Goal: Transaction & Acquisition: Book appointment/travel/reservation

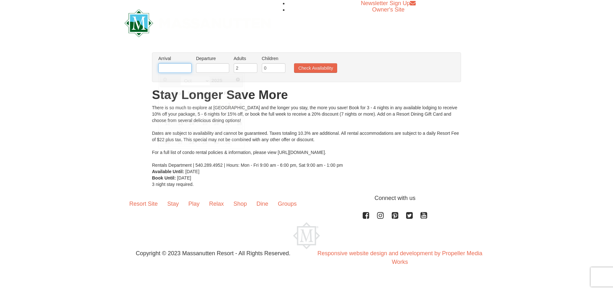
click at [185, 66] on input "text" at bounding box center [174, 68] width 33 height 10
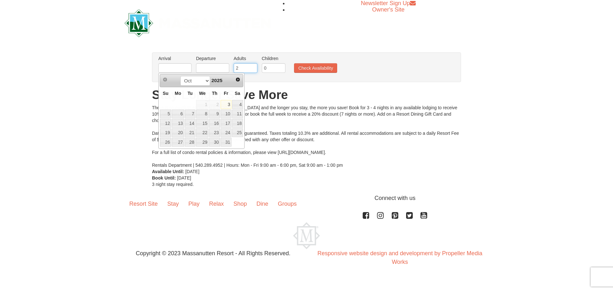
click at [247, 69] on input "2" at bounding box center [246, 68] width 24 height 10
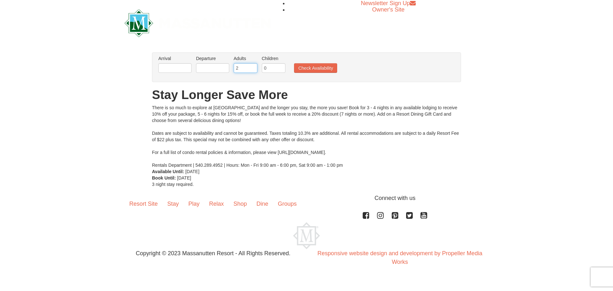
drag, startPoint x: 247, startPoint y: 69, endPoint x: 230, endPoint y: 69, distance: 17.2
click at [230, 69] on ul "Arrival Please format dates MM/DD/YYYY Please format dates MM/DD/YYYY Departure…" at bounding box center [303, 65] width 293 height 21
type input "7"
type input "1"
click at [281, 65] on input "1" at bounding box center [274, 68] width 24 height 10
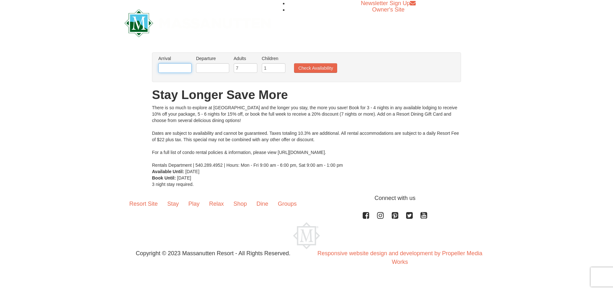
click at [174, 70] on input "text" at bounding box center [174, 68] width 33 height 10
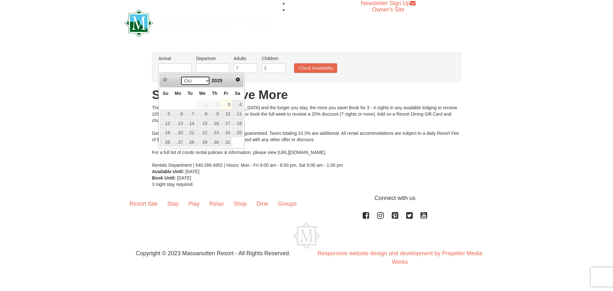
click at [203, 83] on select "Oct Nov Dec" at bounding box center [195, 81] width 30 height 10
click at [237, 81] on span "Next" at bounding box center [237, 79] width 5 height 5
click at [219, 105] on link "5" at bounding box center [214, 104] width 11 height 9
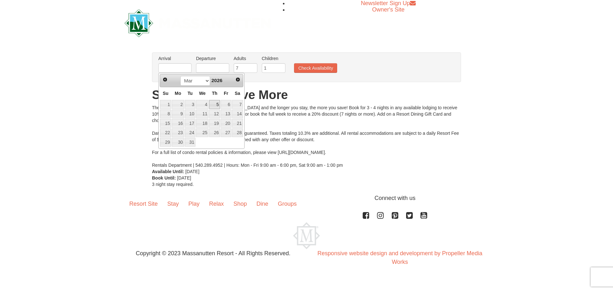
type input "[DATE]"
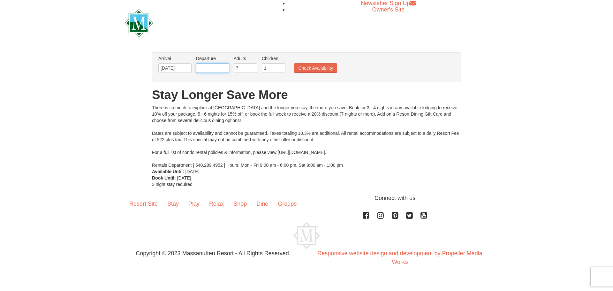
click at [215, 67] on input "text" at bounding box center [212, 68] width 33 height 10
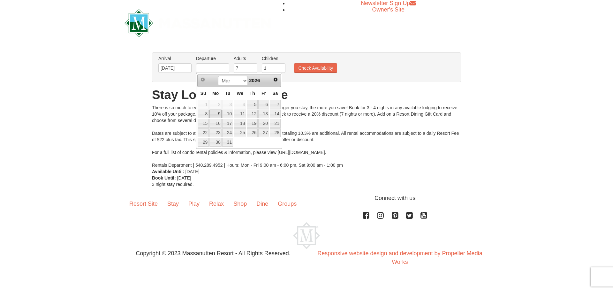
click at [211, 115] on link "9" at bounding box center [215, 114] width 12 height 9
type input "[DATE]"
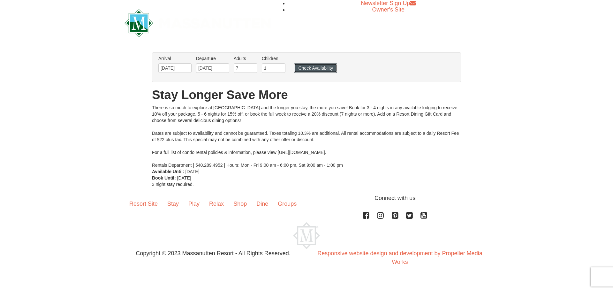
click at [321, 71] on button "Check Availability" at bounding box center [315, 68] width 43 height 10
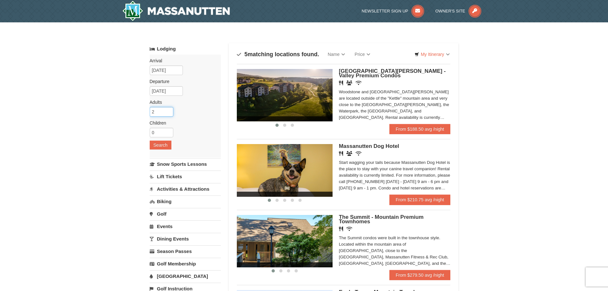
drag, startPoint x: 165, startPoint y: 113, endPoint x: 174, endPoint y: 113, distance: 9.3
click at [156, 114] on input "2" at bounding box center [162, 112] width 24 height 10
click at [169, 114] on input "1" at bounding box center [162, 112] width 24 height 10
click at [169, 114] on input "0" at bounding box center [162, 112] width 24 height 10
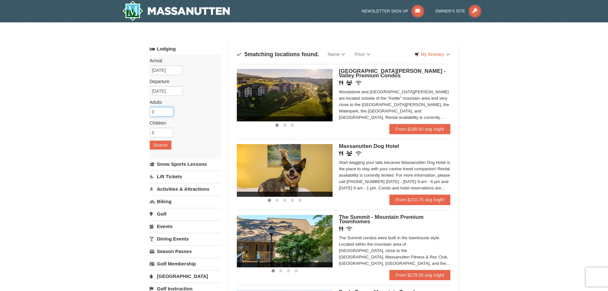
click at [169, 113] on input "0" at bounding box center [162, 112] width 24 height 10
click at [169, 112] on input "0" at bounding box center [162, 112] width 24 height 10
click at [169, 108] on input "0" at bounding box center [162, 112] width 24 height 10
click at [169, 110] on input "1" at bounding box center [162, 112] width 24 height 10
click at [169, 110] on input "2" at bounding box center [162, 112] width 24 height 10
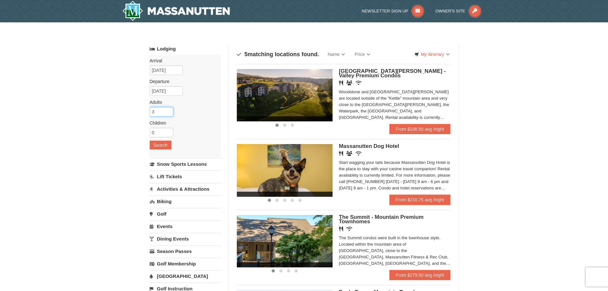
click at [169, 110] on input "3" at bounding box center [162, 112] width 24 height 10
click at [169, 110] on input "4" at bounding box center [162, 112] width 24 height 10
click at [169, 110] on input "5" at bounding box center [162, 112] width 24 height 10
click at [169, 110] on input "6" at bounding box center [162, 112] width 24 height 10
type input "7"
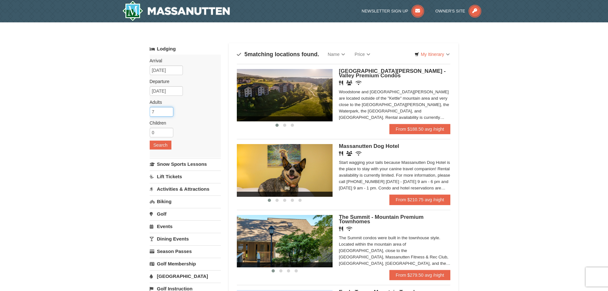
click at [169, 110] on input "7" at bounding box center [162, 112] width 24 height 10
click at [161, 136] on input "0" at bounding box center [162, 133] width 24 height 10
type input "1"
click at [169, 130] on input "1" at bounding box center [162, 133] width 24 height 10
click at [170, 151] on div "Arrival Please format dates MM/DD/YYYY Please format dates MM/DD/YYYY 03/05/202…" at bounding box center [185, 106] width 71 height 103
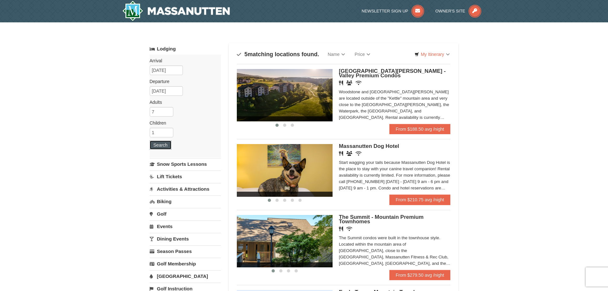
click at [167, 142] on button "Search" at bounding box center [161, 145] width 22 height 9
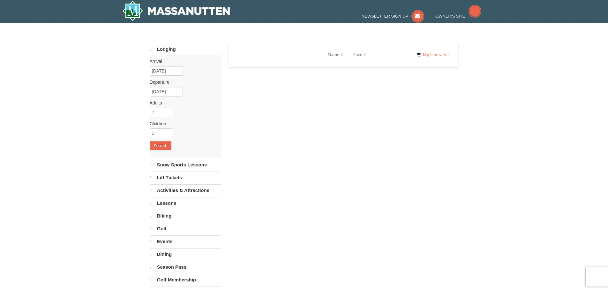
select select "10"
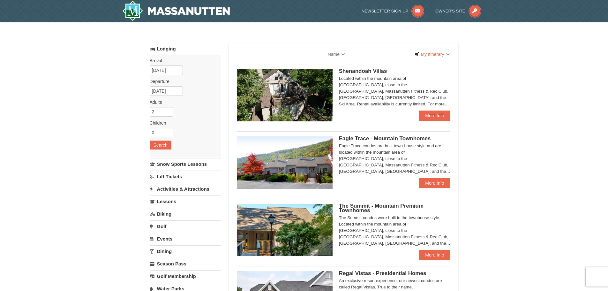
select select "10"
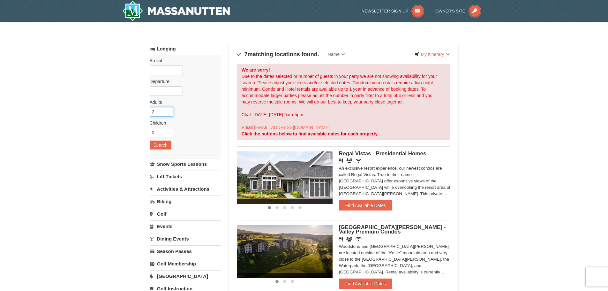
click at [150, 111] on input "2" at bounding box center [162, 112] width 24 height 10
click at [171, 110] on input "2" at bounding box center [162, 112] width 24 height 10
click at [168, 110] on input "3" at bounding box center [162, 112] width 24 height 10
click at [168, 110] on input "4" at bounding box center [162, 112] width 24 height 10
click at [168, 110] on input "5" at bounding box center [162, 112] width 24 height 10
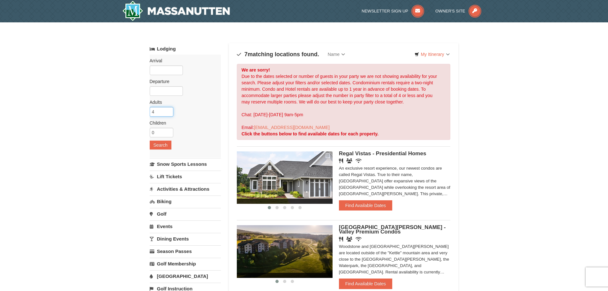
type input "4"
click at [169, 114] on input "4" at bounding box center [162, 112] width 24 height 10
type input "1"
click at [169, 131] on input "1" at bounding box center [162, 133] width 24 height 10
click at [159, 149] on button "Search" at bounding box center [161, 145] width 22 height 9
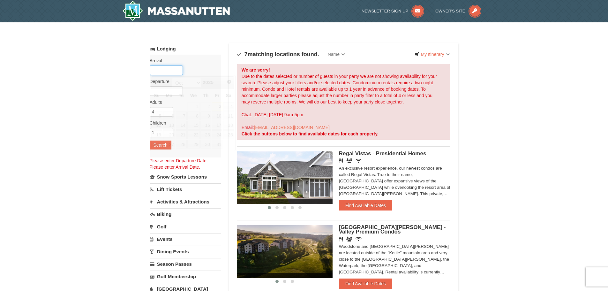
click at [168, 66] on input "text" at bounding box center [166, 70] width 33 height 10
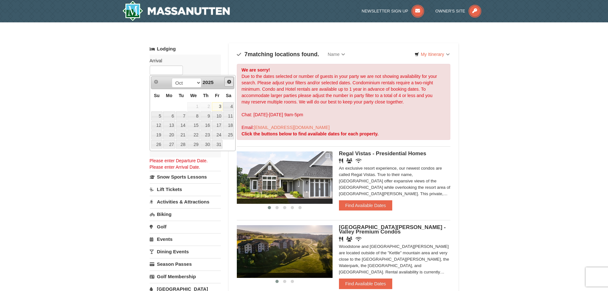
click at [229, 80] on span "Next" at bounding box center [229, 81] width 5 height 5
click at [202, 107] on link "5" at bounding box center [206, 106] width 11 height 9
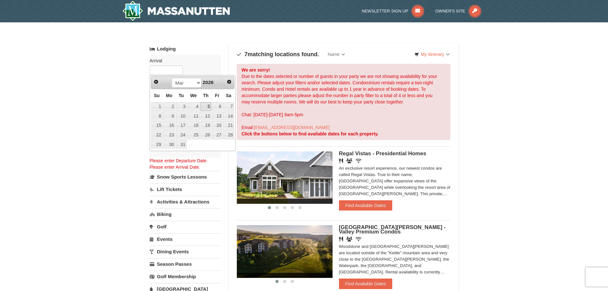
type input "[DATE]"
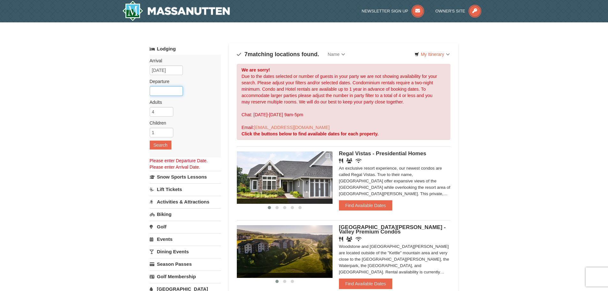
click at [171, 88] on input "text" at bounding box center [166, 91] width 33 height 10
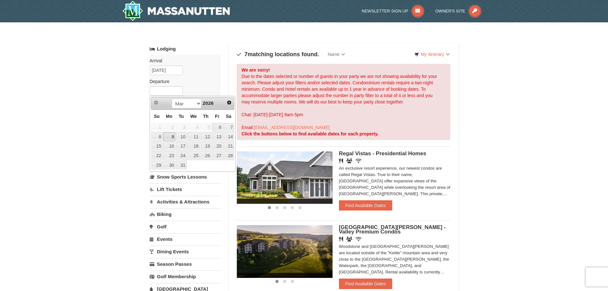
click at [172, 136] on link "9" at bounding box center [169, 136] width 12 height 9
type input "[DATE]"
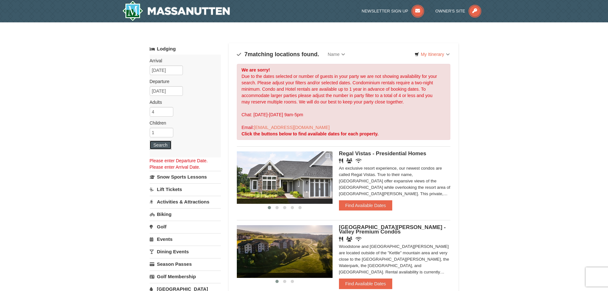
click at [168, 142] on button "Search" at bounding box center [161, 145] width 22 height 9
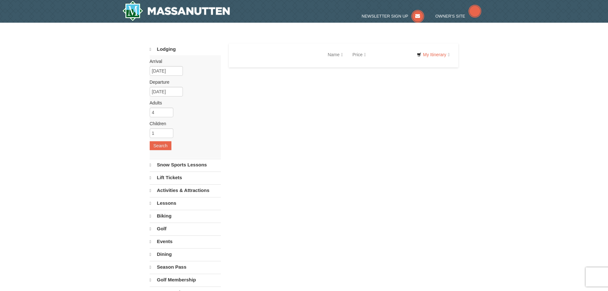
select select "10"
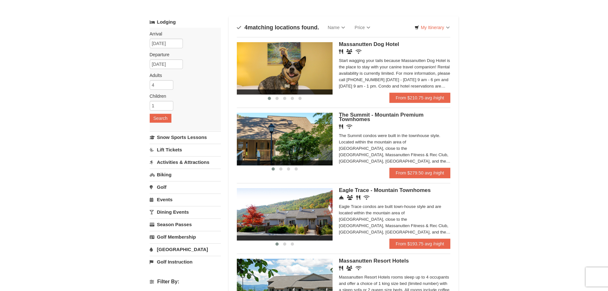
scroll to position [32, 0]
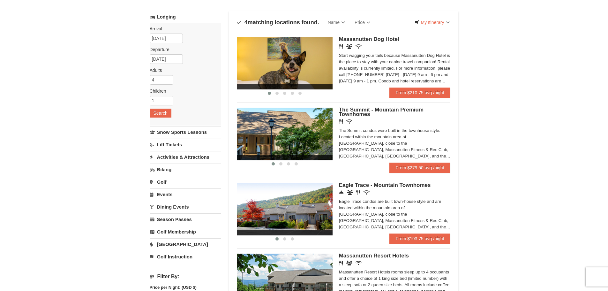
click at [389, 133] on div "The Summit condos were built in the townhouse style. Located within the mountai…" at bounding box center [395, 143] width 112 height 32
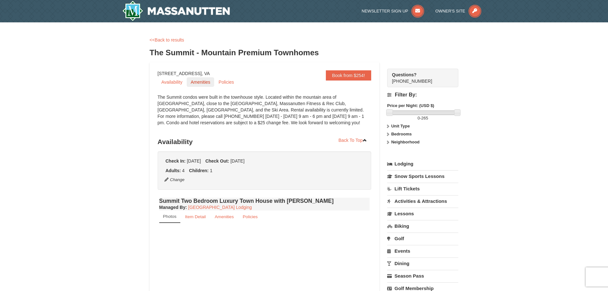
select select "10"
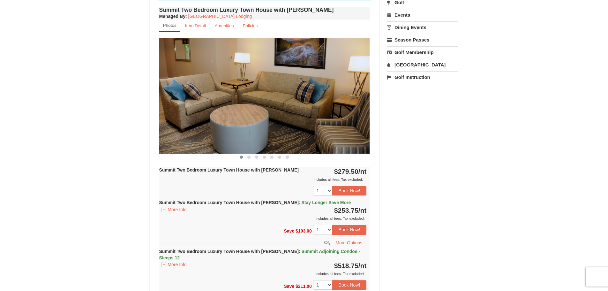
scroll to position [255, 0]
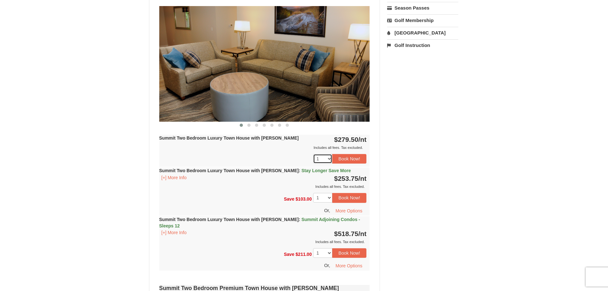
click at [325, 158] on select "1 2 3 4 5 6 7 8 9 10" at bounding box center [322, 159] width 19 height 10
select select "2"
click at [313, 154] on select "1 2 3 4 5 6 7 8 9 10" at bounding box center [322, 159] width 19 height 10
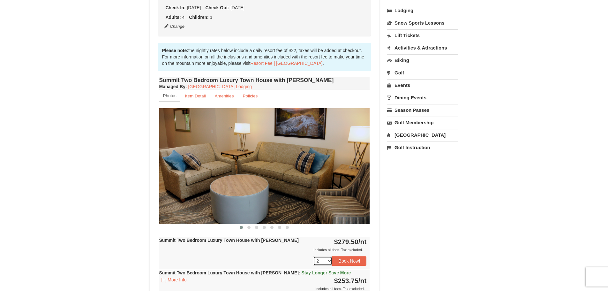
scroll to position [128, 0]
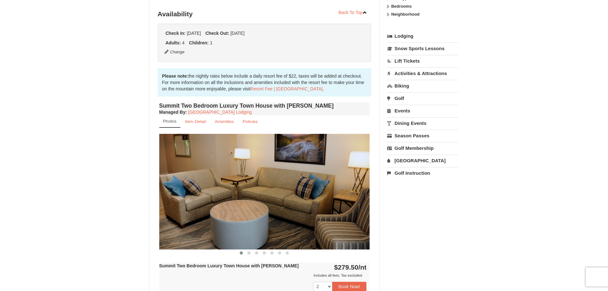
click at [361, 189] on img at bounding box center [264, 191] width 211 height 115
click at [282, 206] on img at bounding box center [264, 191] width 211 height 115
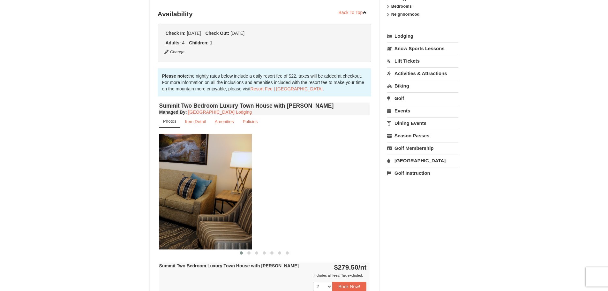
drag, startPoint x: 282, startPoint y: 206, endPoint x: 125, endPoint y: 214, distance: 157.3
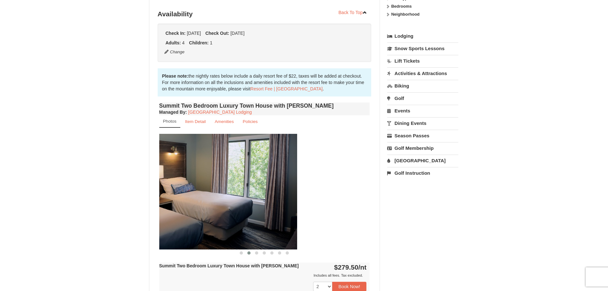
drag, startPoint x: 320, startPoint y: 194, endPoint x: 156, endPoint y: 202, distance: 164.4
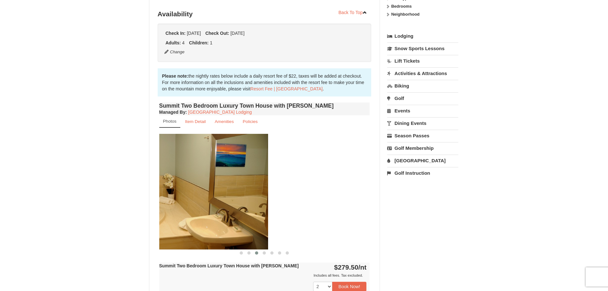
drag, startPoint x: 330, startPoint y: 190, endPoint x: 201, endPoint y: 196, distance: 128.5
click at [201, 196] on img at bounding box center [162, 191] width 211 height 115
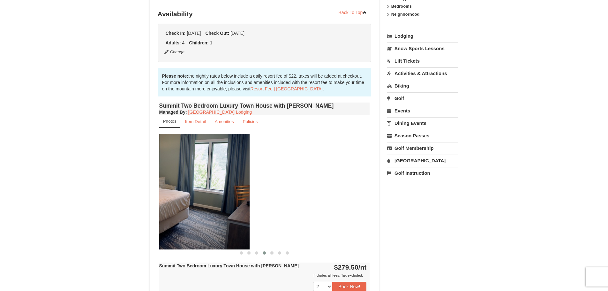
drag, startPoint x: 327, startPoint y: 192, endPoint x: 181, endPoint y: 203, distance: 146.3
click at [181, 203] on img at bounding box center [144, 191] width 211 height 115
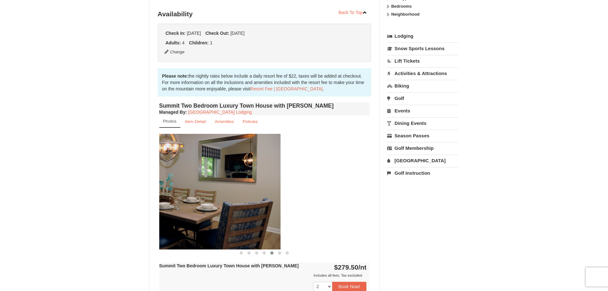
drag, startPoint x: 330, startPoint y: 190, endPoint x: 212, endPoint y: 194, distance: 117.9
click at [212, 194] on img at bounding box center [175, 191] width 211 height 115
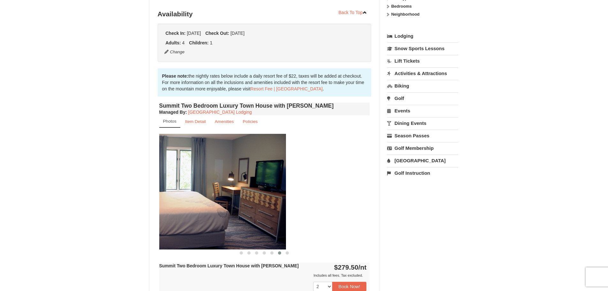
drag, startPoint x: 324, startPoint y: 196, endPoint x: 209, endPoint y: 209, distance: 116.3
click at [209, 209] on img at bounding box center [180, 191] width 211 height 115
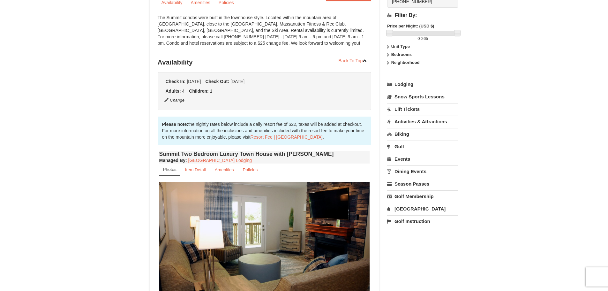
scroll to position [0, 0]
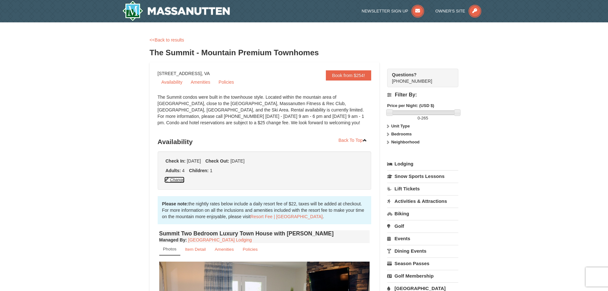
click at [172, 182] on button "Change" at bounding box center [174, 179] width 21 height 7
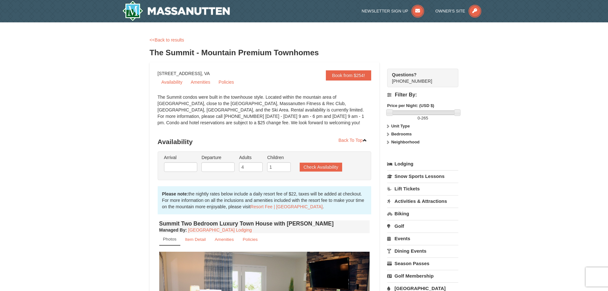
type input "03/05/2026"
type input "[DATE]"
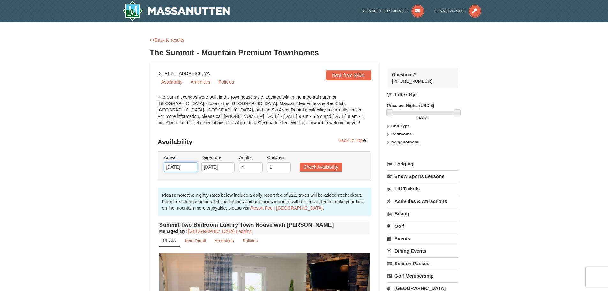
click at [180, 170] on input "03/05/2026" at bounding box center [180, 167] width 33 height 10
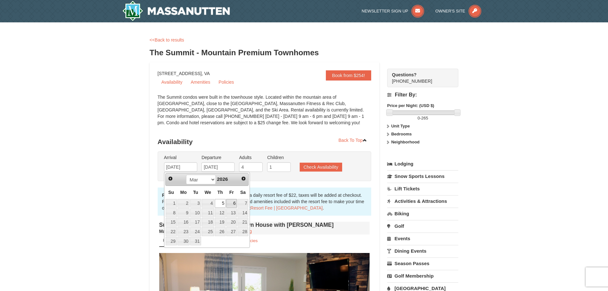
click at [235, 203] on link "6" at bounding box center [231, 203] width 11 height 9
type input "03/06/2026"
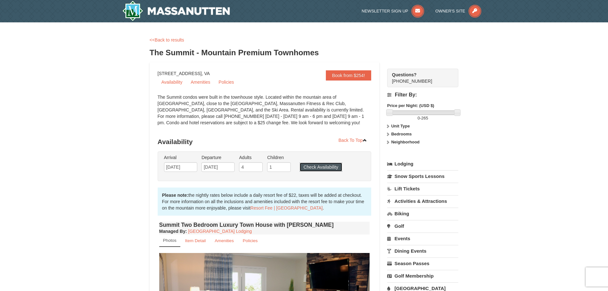
click at [336, 167] on button "Check Availability" at bounding box center [321, 167] width 42 height 9
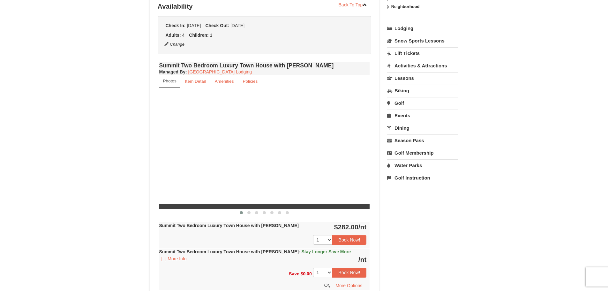
scroll to position [129, 0]
select select "10"
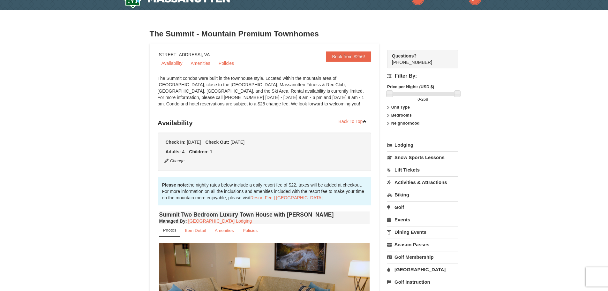
scroll to position [0, 0]
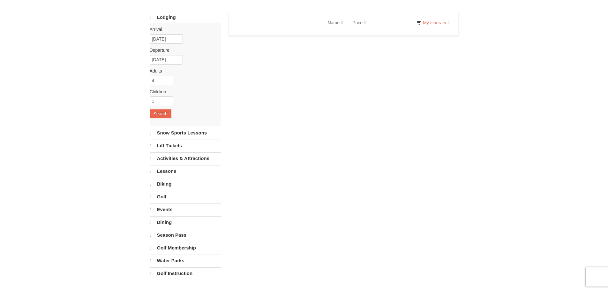
select select "10"
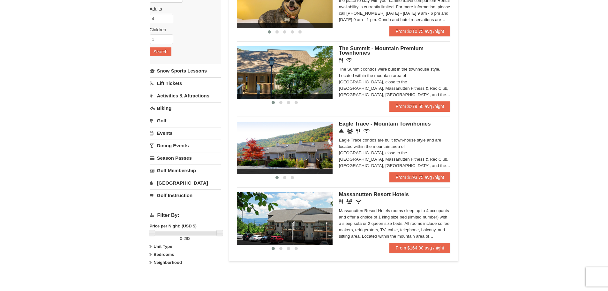
scroll to position [96, 0]
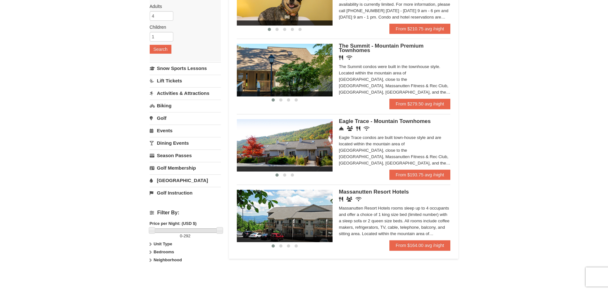
click at [369, 224] on div "Massanutten Resort Hotels rooms sleep up to 4 occupants and offer a choice of 1…" at bounding box center [395, 221] width 112 height 32
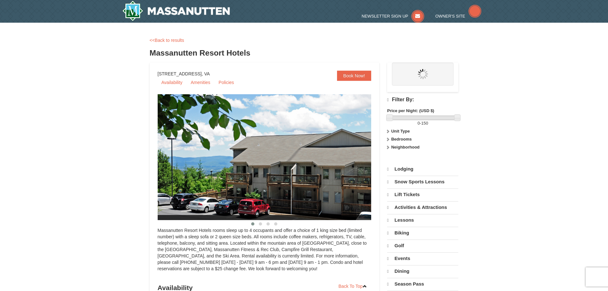
select select "10"
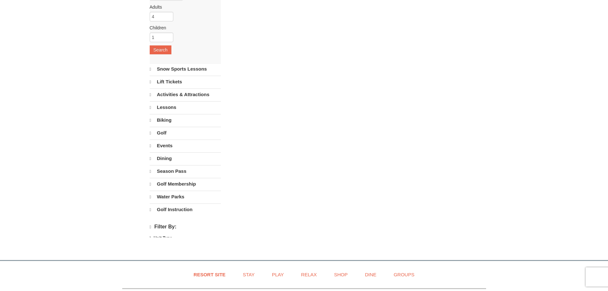
select select "10"
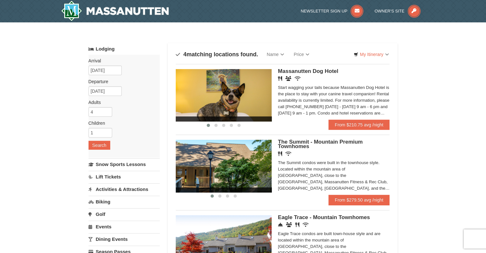
click at [122, 68] on div "Arrival Please format dates MM/DD/YYYY Please format dates MM/DD/YYYY 03/05/202…" at bounding box center [123, 106] width 71 height 103
click at [100, 9] on img at bounding box center [115, 11] width 108 height 20
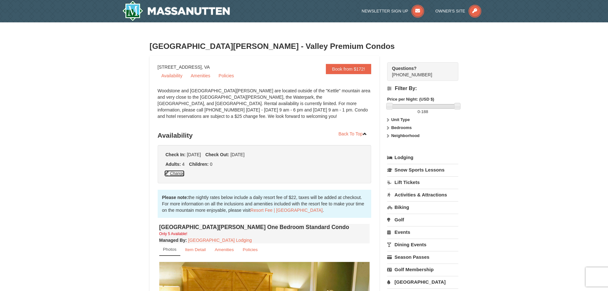
click at [181, 173] on button "Change" at bounding box center [174, 173] width 21 height 7
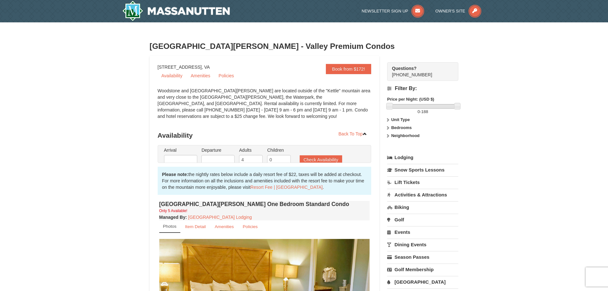
type input "[DATE]"
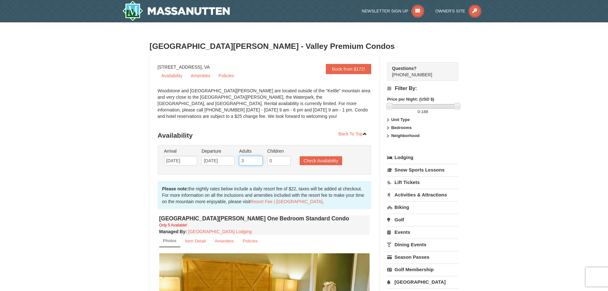
click at [257, 162] on input "3" at bounding box center [251, 161] width 24 height 10
click at [257, 162] on input "2" at bounding box center [251, 161] width 24 height 10
click at [257, 159] on input "3" at bounding box center [251, 161] width 24 height 10
click at [257, 159] on input "4" at bounding box center [251, 161] width 24 height 10
click at [257, 159] on input "5" at bounding box center [251, 161] width 24 height 10
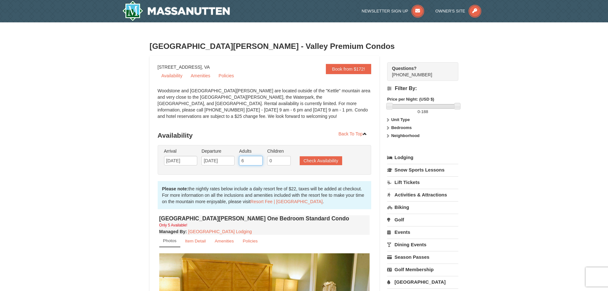
click at [257, 159] on input "6" at bounding box center [251, 161] width 24 height 10
type input "7"
click at [257, 159] on input "7" at bounding box center [251, 161] width 24 height 10
type input "1"
click at [288, 157] on input "1" at bounding box center [279, 161] width 24 height 10
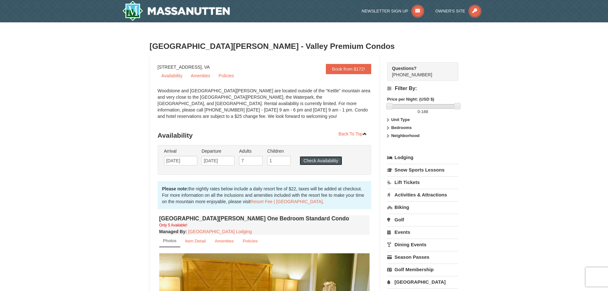
click at [315, 161] on button "Check Availability" at bounding box center [321, 160] width 42 height 9
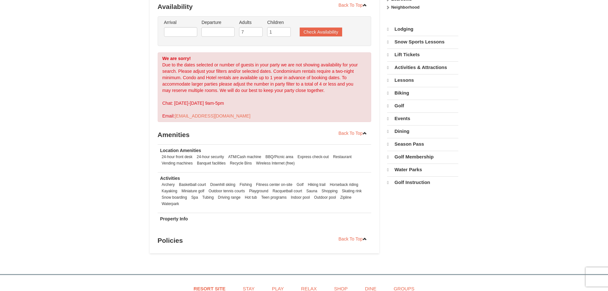
scroll to position [129, 0]
select select "10"
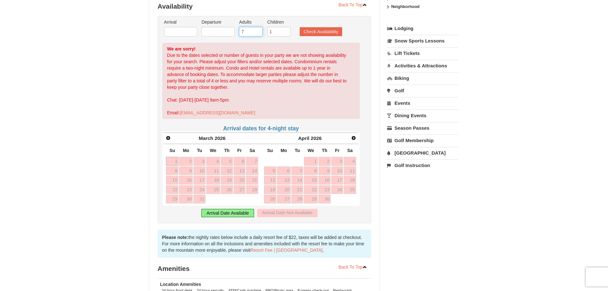
click at [256, 27] on input "7" at bounding box center [251, 32] width 24 height 10
click at [259, 34] on input "6" at bounding box center [251, 32] width 24 height 10
click at [312, 29] on button "Check Availability" at bounding box center [321, 31] width 42 height 9
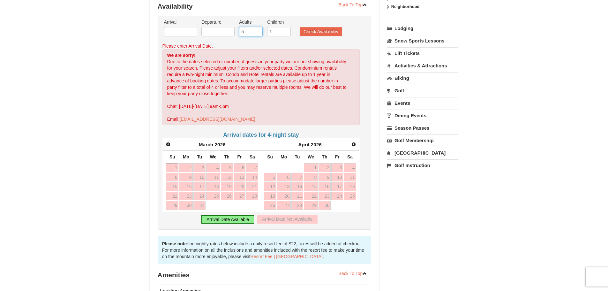
click at [258, 33] on input "5" at bounding box center [251, 32] width 24 height 10
click at [258, 33] on input "4" at bounding box center [251, 32] width 24 height 10
click at [330, 32] on button "Check Availability" at bounding box center [321, 31] width 42 height 9
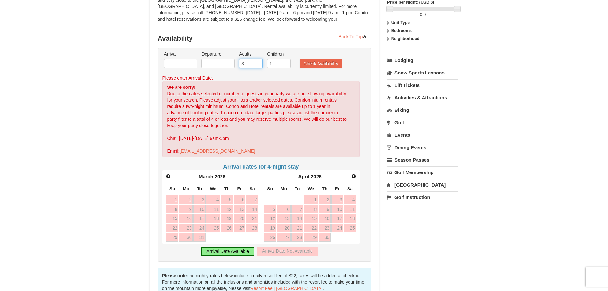
click at [259, 65] on input "3" at bounding box center [251, 64] width 24 height 10
click at [315, 62] on button "Check Availability" at bounding box center [321, 63] width 42 height 9
click at [319, 64] on button "Check Availability" at bounding box center [321, 63] width 42 height 9
type input "4"
click at [259, 62] on input "4" at bounding box center [251, 64] width 24 height 10
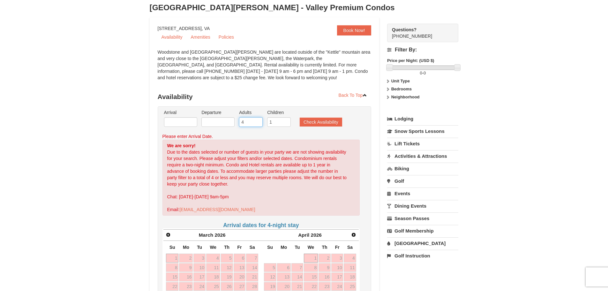
scroll to position [33, 0]
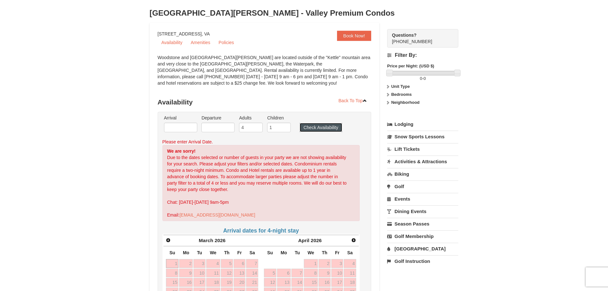
click at [325, 123] on button "Check Availability" at bounding box center [321, 127] width 42 height 9
click at [316, 126] on button "Check Availability" at bounding box center [321, 127] width 42 height 9
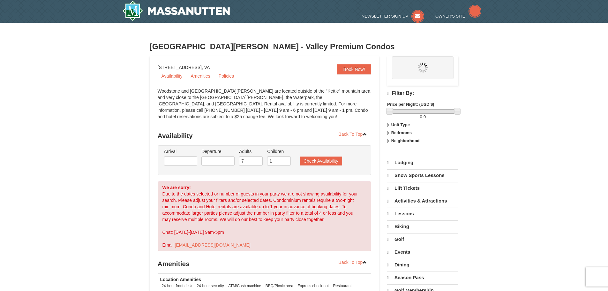
select select "10"
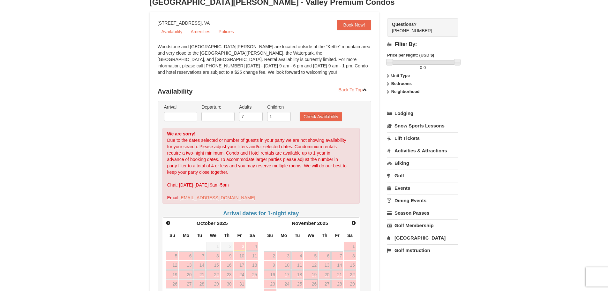
scroll to position [32, 0]
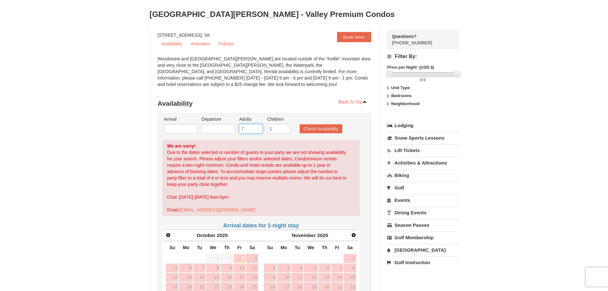
click at [252, 130] on input "7" at bounding box center [251, 129] width 24 height 10
drag, startPoint x: 249, startPoint y: 130, endPoint x: 223, endPoint y: 129, distance: 26.5
click at [223, 129] on ul "Arrival Please format dates MM/DD/YYYY Please format dates MM/DD/YYYY Departure…" at bounding box center [262, 126] width 198 height 21
type input "4"
click at [317, 133] on li "Check Availability" at bounding box center [321, 129] width 46 height 8
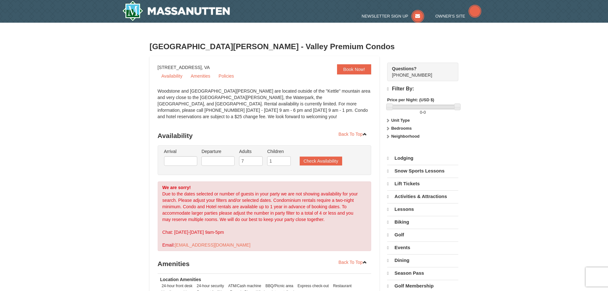
select select "10"
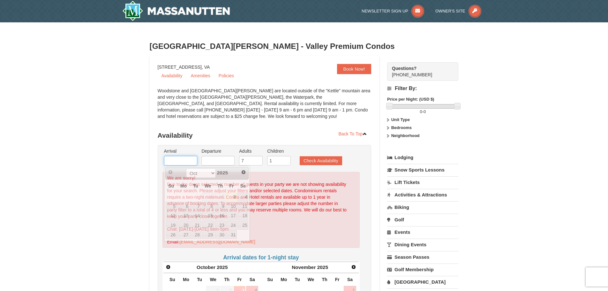
click at [196, 162] on input "text" at bounding box center [180, 161] width 33 height 10
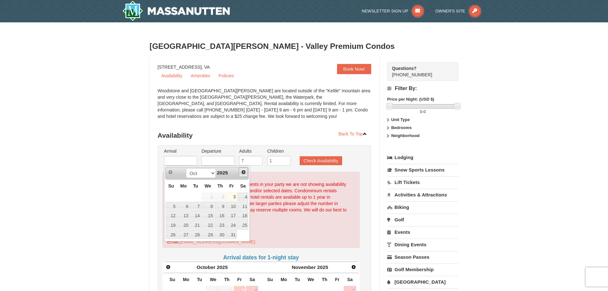
click at [244, 171] on span "Next" at bounding box center [243, 172] width 5 height 5
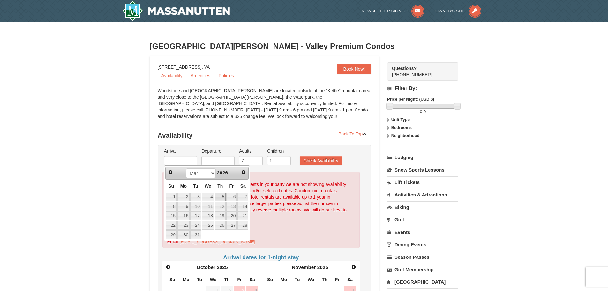
click at [220, 198] on link "5" at bounding box center [220, 197] width 11 height 9
type input "03/05/2026"
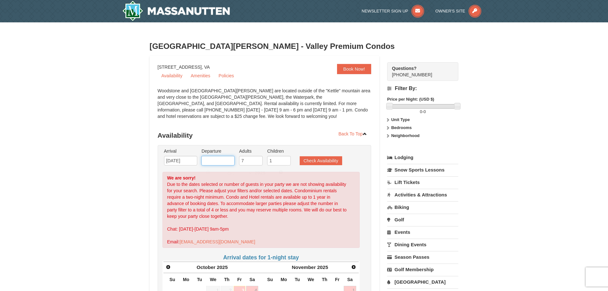
click at [218, 159] on input "text" at bounding box center [217, 161] width 33 height 10
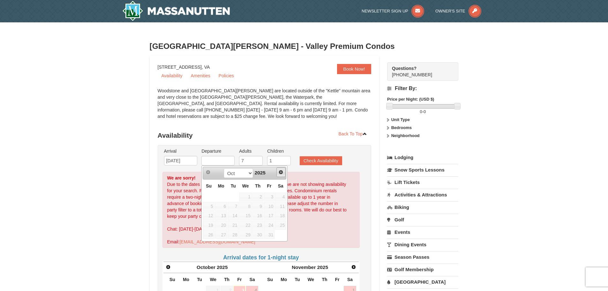
click at [285, 171] on link "Next" at bounding box center [282, 172] width 10 height 10
click at [282, 172] on span "Next" at bounding box center [280, 172] width 5 height 5
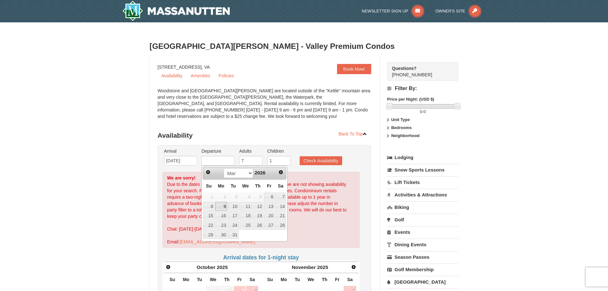
click at [224, 208] on link "9" at bounding box center [221, 206] width 12 height 9
type input "03/09/2026"
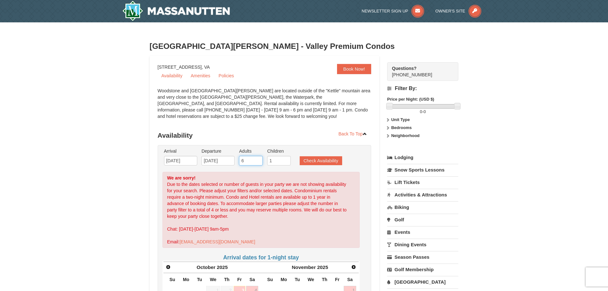
click at [257, 162] on input "6" at bounding box center [251, 161] width 24 height 10
type input "7"
click at [258, 158] on input "7" at bounding box center [251, 161] width 24 height 10
click at [325, 160] on button "Check Availability" at bounding box center [321, 160] width 42 height 9
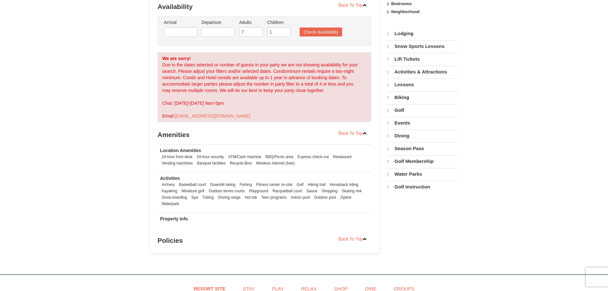
scroll to position [129, 0]
select select "10"
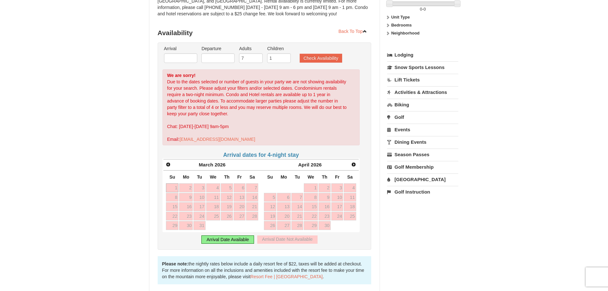
scroll to position [97, 0]
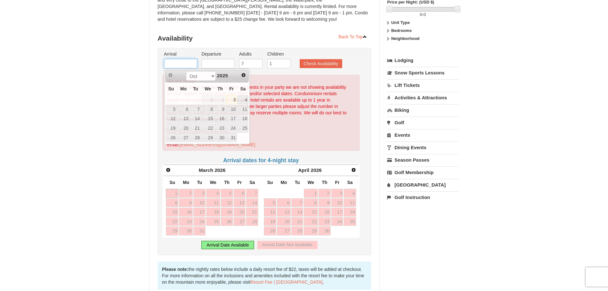
click at [183, 65] on input "text" at bounding box center [180, 64] width 33 height 10
click at [236, 79] on div "Oct Nov [DATE]" at bounding box center [207, 76] width 60 height 10
click at [243, 76] on span "Next" at bounding box center [243, 74] width 5 height 5
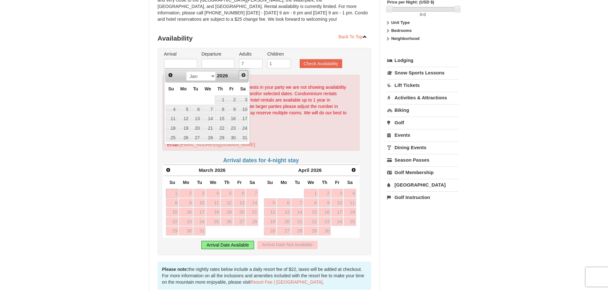
click at [243, 76] on span "Next" at bounding box center [243, 74] width 5 height 5
click at [223, 98] on link "5" at bounding box center [220, 99] width 11 height 9
type input "[DATE]"
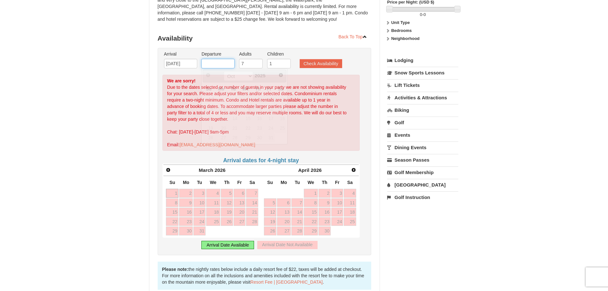
click at [224, 61] on input "text" at bounding box center [217, 64] width 33 height 10
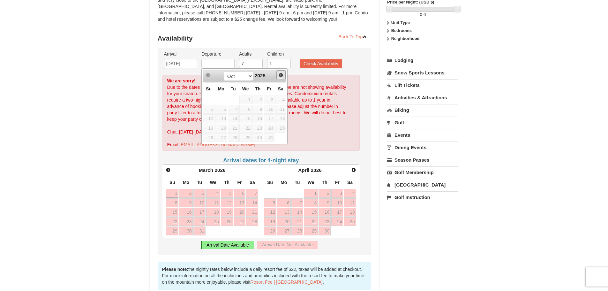
click at [280, 77] on span "Next" at bounding box center [280, 74] width 5 height 5
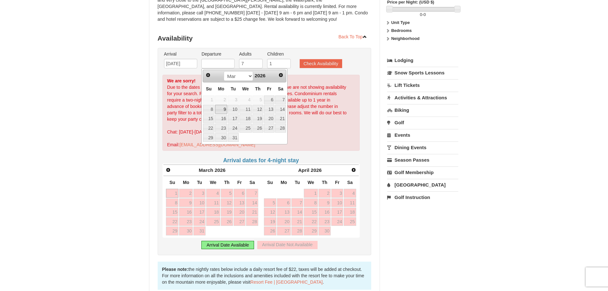
click at [218, 107] on link "9" at bounding box center [221, 109] width 12 height 9
type input "[DATE]"
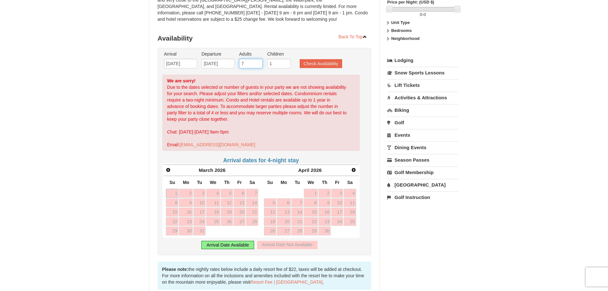
click at [247, 62] on input "7" at bounding box center [251, 64] width 24 height 10
drag, startPoint x: 247, startPoint y: 62, endPoint x: 225, endPoint y: 62, distance: 21.7
click at [225, 62] on ul "Arrival Please format dates MM/DD/YYYY Please format dates MM/DD/YYYY 03/05/202…" at bounding box center [262, 61] width 198 height 21
type input "4"
click at [332, 63] on button "Check Availability" at bounding box center [321, 63] width 42 height 9
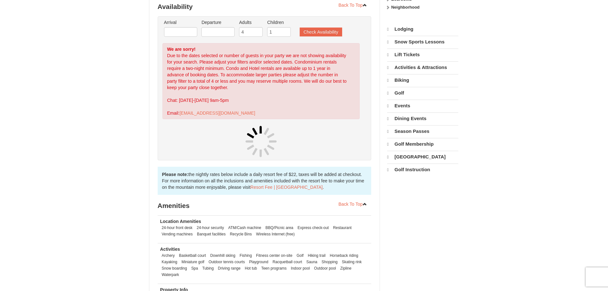
scroll to position [129, 0]
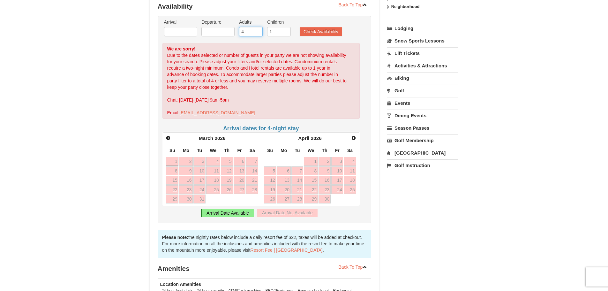
drag, startPoint x: 254, startPoint y: 35, endPoint x: 240, endPoint y: 35, distance: 13.1
click at [240, 35] on input "4" at bounding box center [251, 32] width 24 height 10
type input "3"
click at [194, 29] on input "text" at bounding box center [180, 32] width 33 height 10
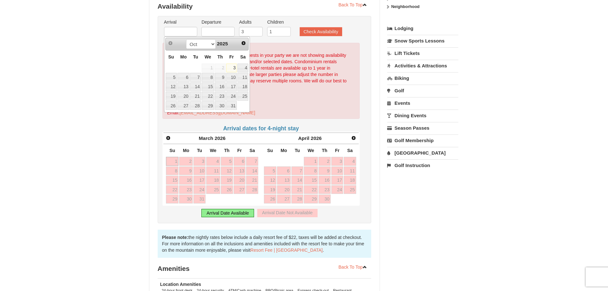
click at [242, 48] on div "Prev Next Oct Nov [DATE]" at bounding box center [207, 44] width 84 height 13
click at [244, 42] on span "Next" at bounding box center [243, 43] width 5 height 5
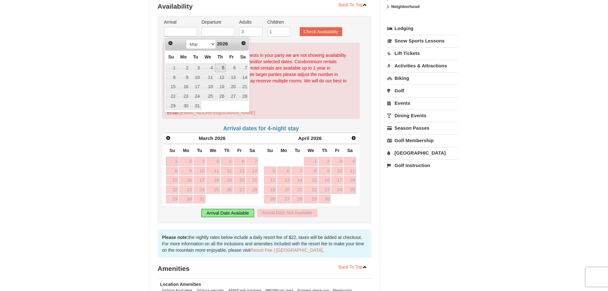
click at [222, 65] on link "5" at bounding box center [220, 68] width 11 height 9
type input "[DATE]"
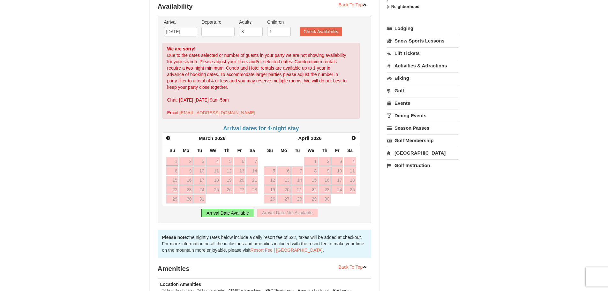
click at [216, 36] on li "Departure Please format dates MM/DD/YYYY Please format dates MM/DD/YYYY" at bounding box center [218, 29] width 36 height 21
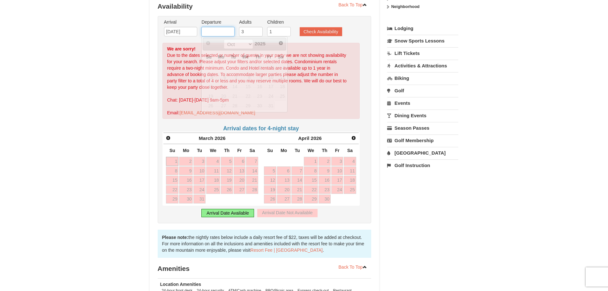
click at [217, 35] on input "text" at bounding box center [217, 32] width 33 height 10
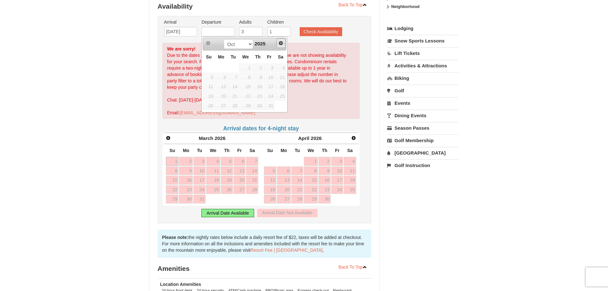
click at [279, 45] on span "Next" at bounding box center [280, 43] width 5 height 5
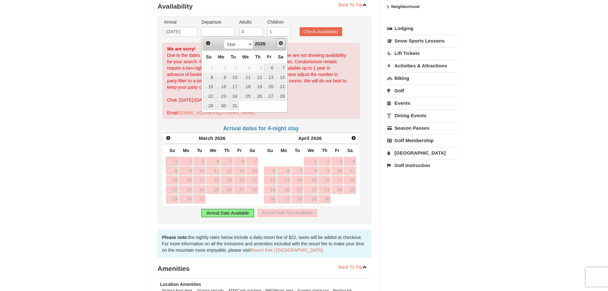
click at [279, 45] on span "Next" at bounding box center [280, 43] width 5 height 5
click at [210, 42] on span "Prev" at bounding box center [208, 43] width 5 height 5
click at [224, 75] on link "9" at bounding box center [221, 77] width 12 height 9
type input "[DATE]"
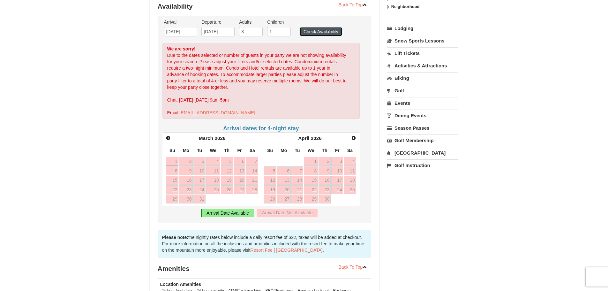
click at [309, 35] on button "Check Availability" at bounding box center [321, 31] width 42 height 9
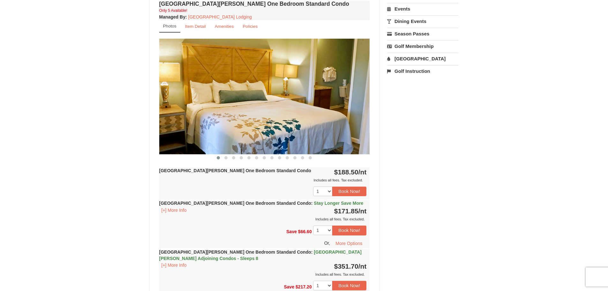
scroll to position [257, 0]
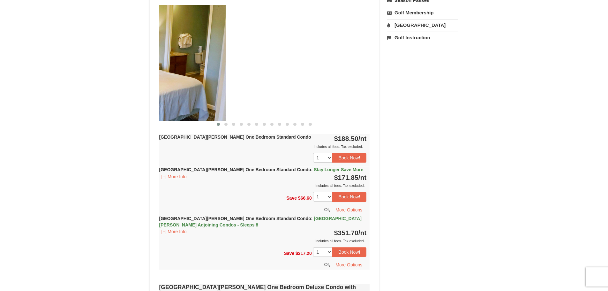
drag, startPoint x: 306, startPoint y: 79, endPoint x: 141, endPoint y: 87, distance: 165.3
click at [141, 87] on div "× [GEOGRAPHIC_DATA][PERSON_NAME] - Valley Premium Condos Book from $172! [STREE…" at bounding box center [304, 263] width 608 height 995
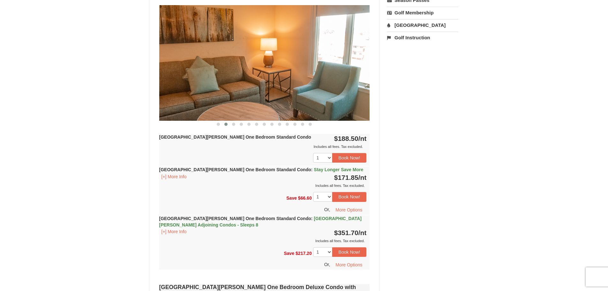
scroll to position [161, 0]
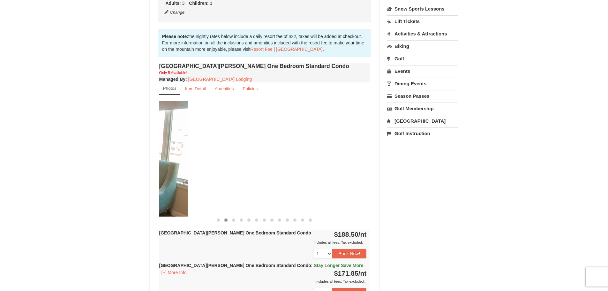
drag, startPoint x: 319, startPoint y: 147, endPoint x: 116, endPoint y: 145, distance: 202.8
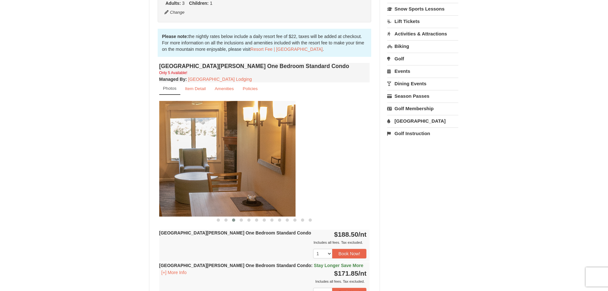
drag, startPoint x: 310, startPoint y: 142, endPoint x: 121, endPoint y: 159, distance: 189.5
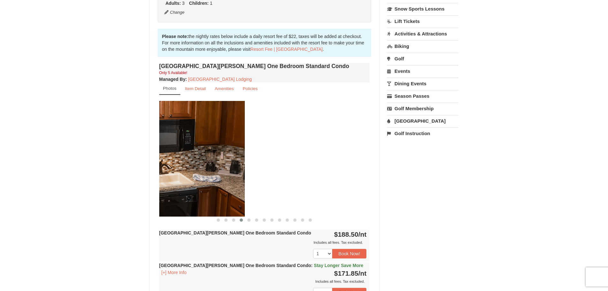
drag, startPoint x: 278, startPoint y: 143, endPoint x: 121, endPoint y: 153, distance: 156.8
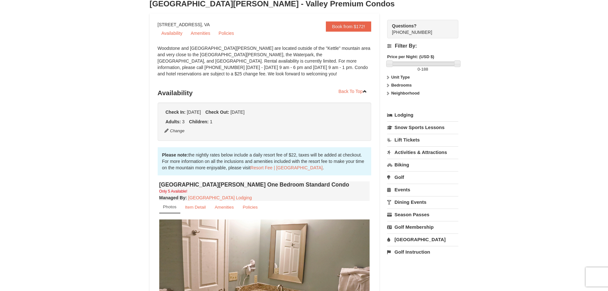
scroll to position [0, 0]
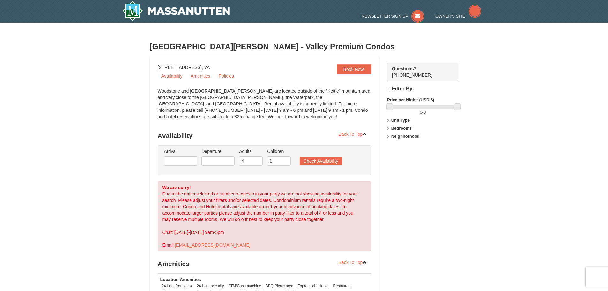
type input "7"
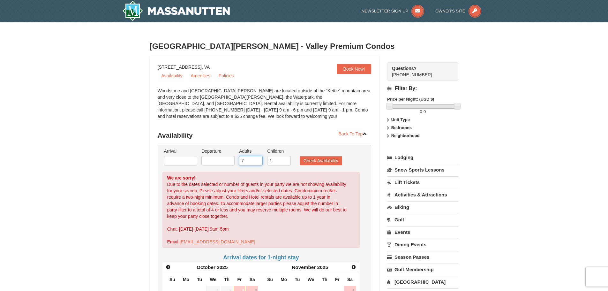
click at [244, 157] on input "7" at bounding box center [251, 161] width 24 height 10
drag, startPoint x: 244, startPoint y: 157, endPoint x: 234, endPoint y: 156, distance: 10.3
click at [234, 156] on ul "Arrival Please format dates MM/DD/YYYY Please format dates MM/DD/YYYY Departure…" at bounding box center [262, 158] width 198 height 21
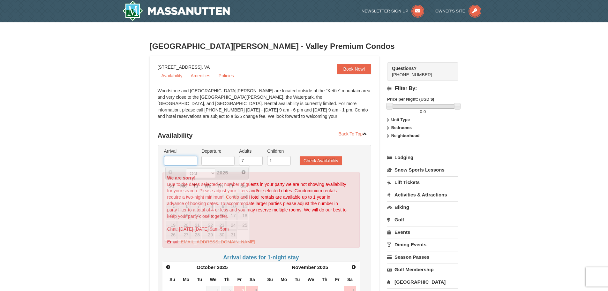
click at [177, 156] on input "text" at bounding box center [180, 161] width 33 height 10
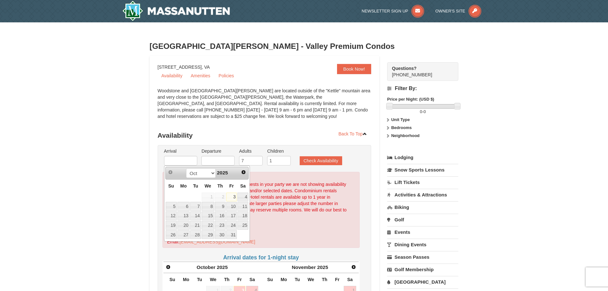
click at [253, 171] on div "Arrival Please format dates MM/DD/YYYY Please format dates MM/DD/YYYY Departure…" at bounding box center [265, 253] width 214 height 216
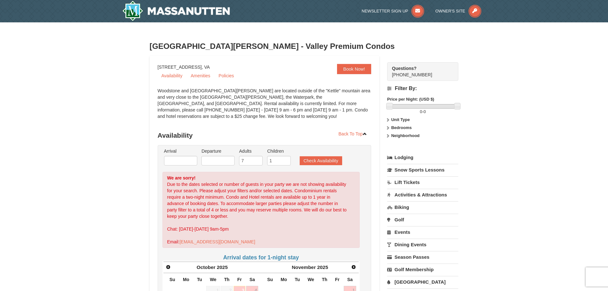
click at [246, 173] on div "We are sorry! Due to the dates selected or number of guests in your party we ar…" at bounding box center [262, 210] width 198 height 76
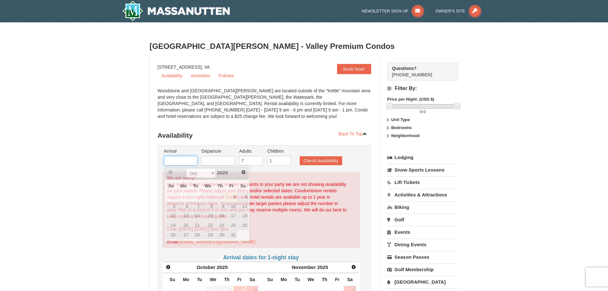
click at [185, 159] on input "text" at bounding box center [180, 161] width 33 height 10
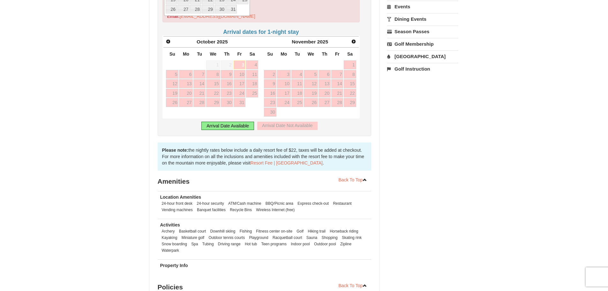
scroll to position [121, 0]
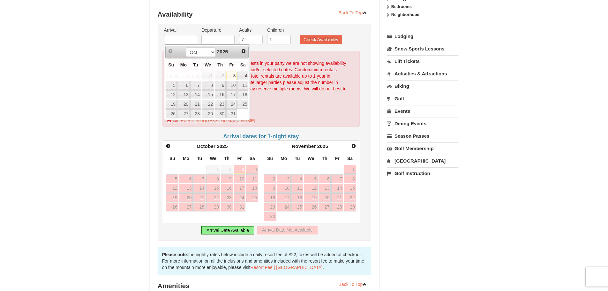
click at [70, 154] on div "× Woodstone Meadows - Valley Premium Condos Book Now! 1822 Resort Drive, Massan…" at bounding box center [304, 159] width 608 height 517
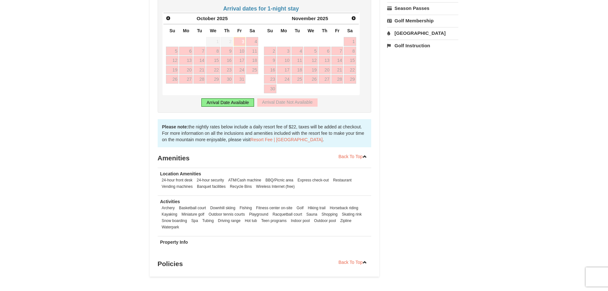
scroll to position [0, 0]
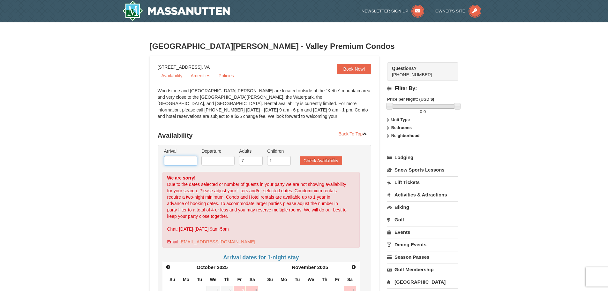
click at [186, 159] on input "text" at bounding box center [180, 161] width 33 height 10
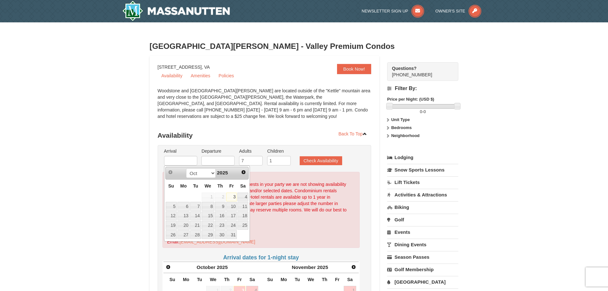
click at [235, 174] on div "Oct Nov Dec 2025" at bounding box center [207, 173] width 60 height 10
click at [239, 174] on div "Prev Next Oct Nov Dec 2025" at bounding box center [207, 173] width 84 height 13
click at [243, 173] on span "Next" at bounding box center [243, 172] width 5 height 5
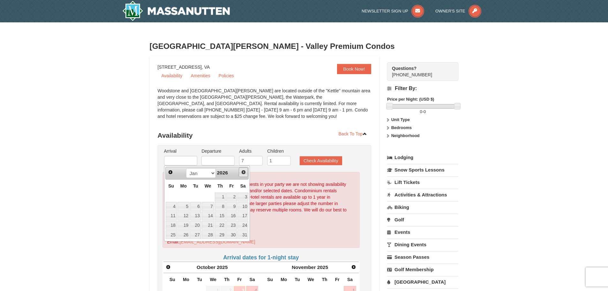
click at [243, 173] on span "Next" at bounding box center [243, 172] width 5 height 5
click at [168, 175] on link "Prev" at bounding box center [171, 172] width 10 height 10
click at [235, 226] on link "27" at bounding box center [231, 225] width 11 height 9
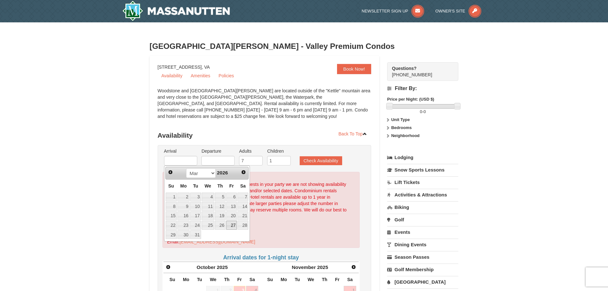
type input "[DATE]"
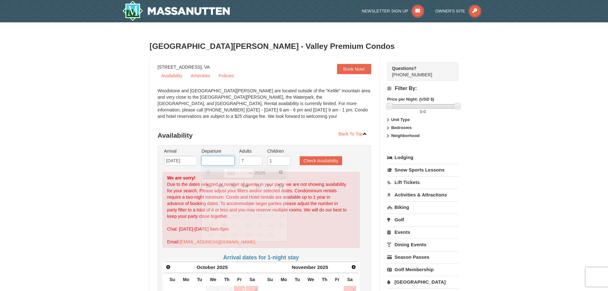
click at [219, 157] on input "text" at bounding box center [217, 161] width 33 height 10
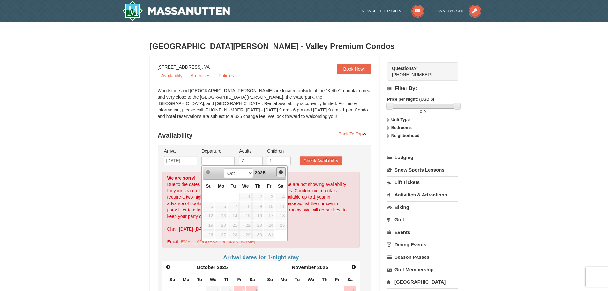
click at [280, 170] on span "Next" at bounding box center [280, 172] width 5 height 5
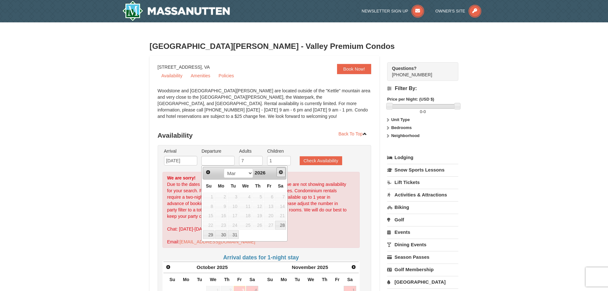
click at [280, 170] on span "Next" at bounding box center [280, 172] width 5 height 5
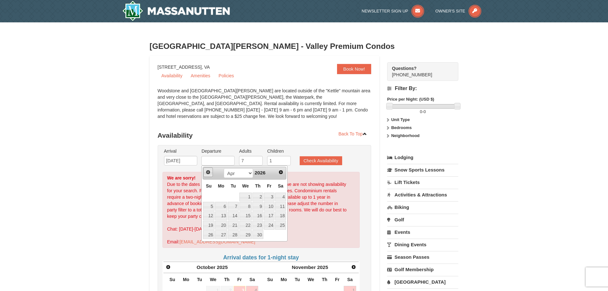
click at [210, 173] on span "Prev" at bounding box center [208, 172] width 5 height 5
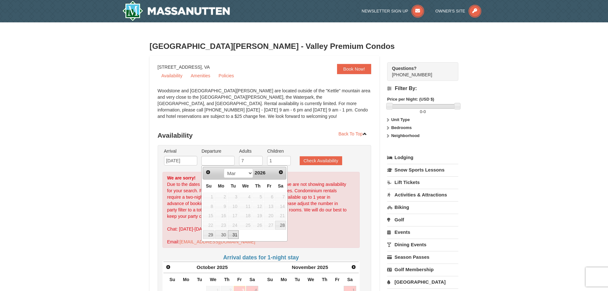
click at [234, 232] on link "31" at bounding box center [233, 234] width 11 height 9
type input "03/31/2026"
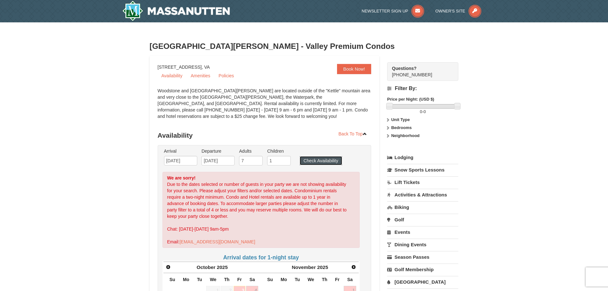
click at [316, 163] on button "Check Availability" at bounding box center [321, 160] width 42 height 9
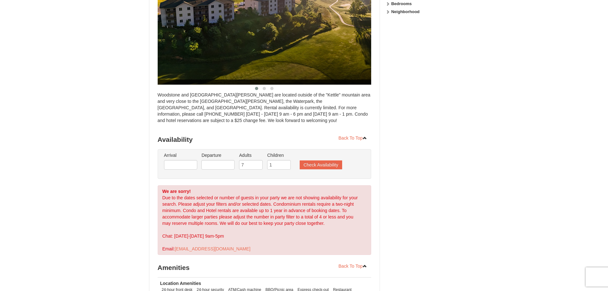
type input "3"
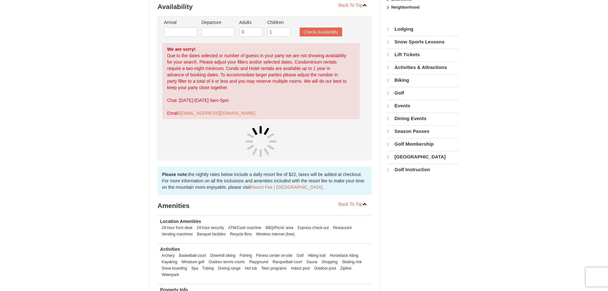
scroll to position [129, 0]
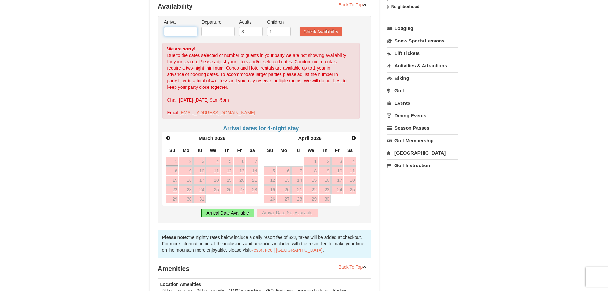
click at [194, 33] on input "text" at bounding box center [180, 32] width 33 height 10
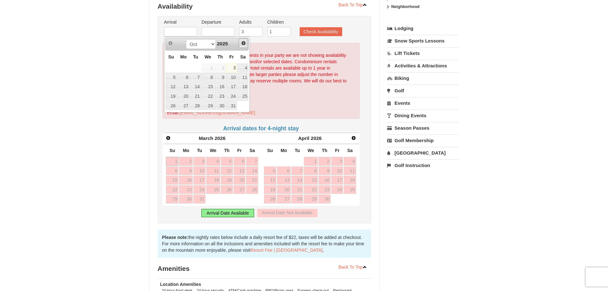
click at [242, 44] on span "Next" at bounding box center [243, 43] width 5 height 5
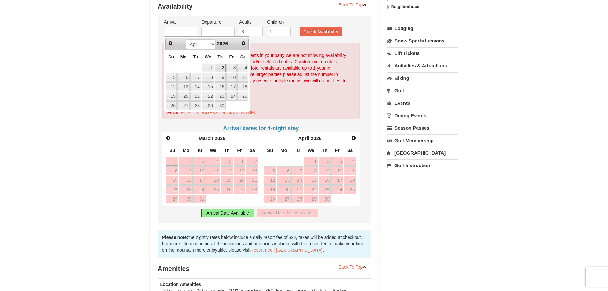
click at [223, 64] on link "2" at bounding box center [220, 68] width 11 height 9
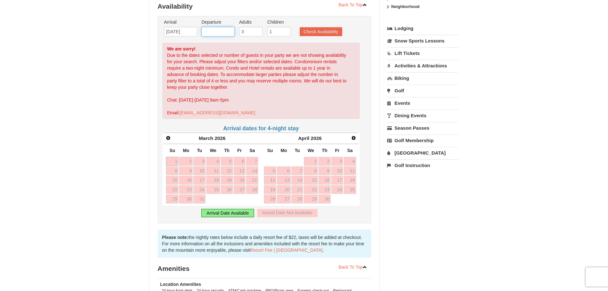
click at [230, 35] on input "text" at bounding box center [217, 32] width 33 height 10
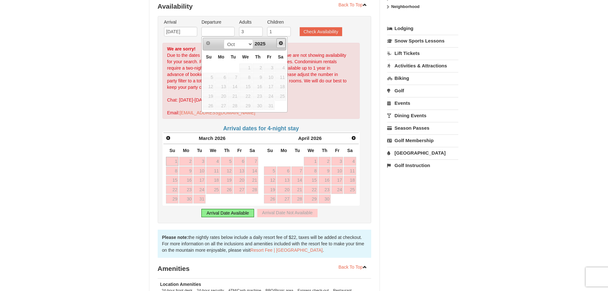
click at [283, 44] on span "Next" at bounding box center [280, 43] width 5 height 5
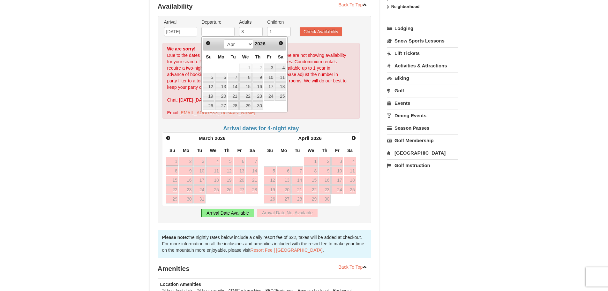
click at [213, 45] on div "Prev Next Jan Feb Mar Apr May Jun Jul Aug Sep Oct Nov Dec 2026" at bounding box center [245, 44] width 84 height 13
click at [211, 45] on link "Prev" at bounding box center [208, 43] width 10 height 10
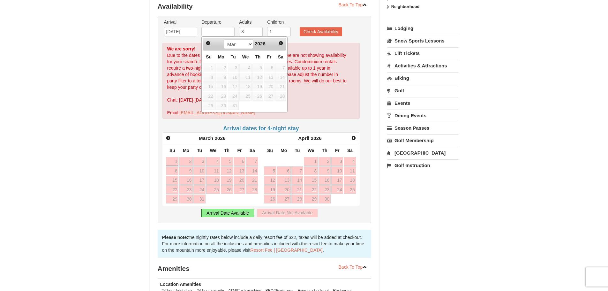
click at [188, 42] on div "Arrival Please format dates MM/DD/YYYY Please format dates MM/DD/YYYY 04/02/202…" at bounding box center [265, 119] width 214 height 207
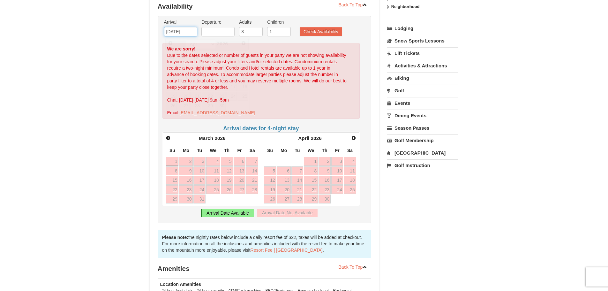
click at [171, 30] on input "04/02/2026" at bounding box center [180, 32] width 33 height 10
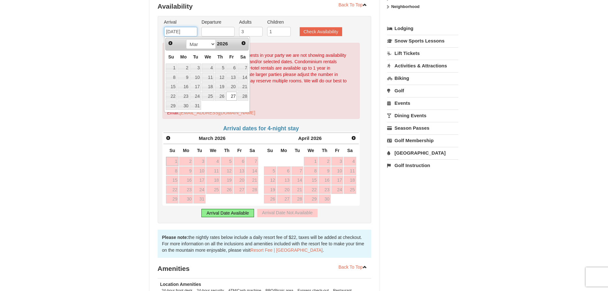
type input "[DATE]"
click at [213, 29] on input "text" at bounding box center [217, 32] width 33 height 10
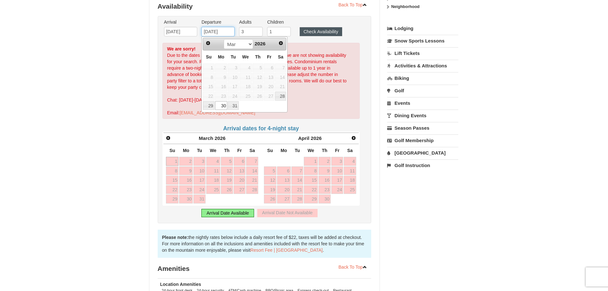
type input "[DATE]"
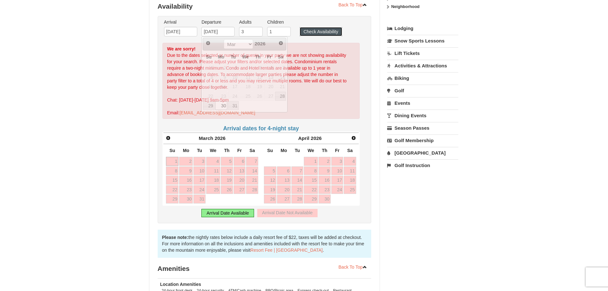
click at [323, 33] on button "Check Availability" at bounding box center [321, 31] width 42 height 9
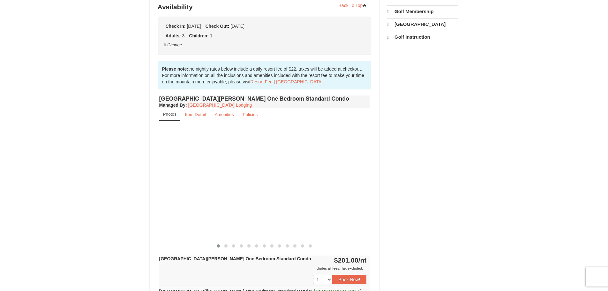
select select "10"
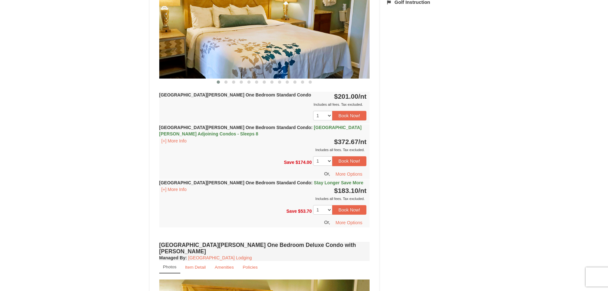
scroll to position [289, 0]
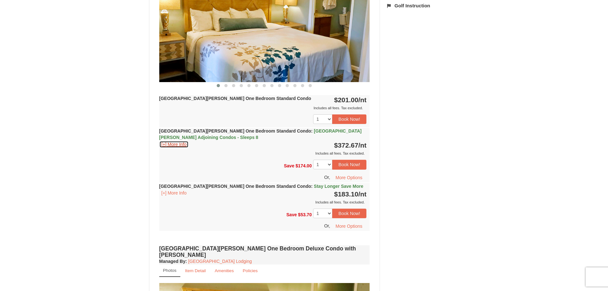
click at [169, 146] on button "[+] More Info" at bounding box center [174, 144] width 30 height 7
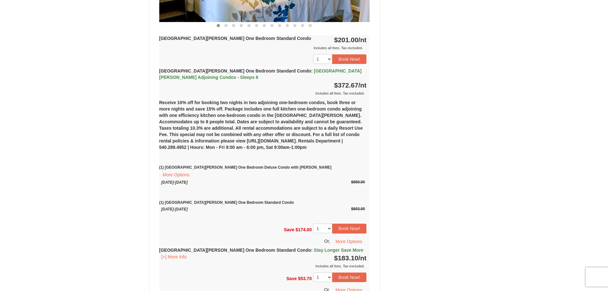
scroll to position [353, 0]
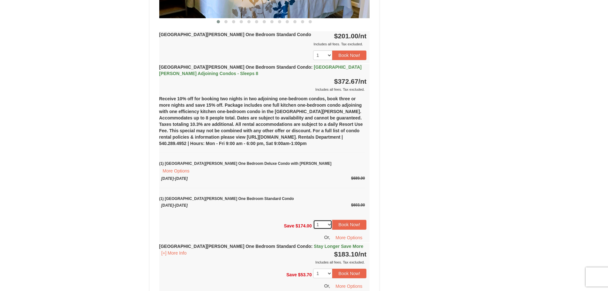
click at [330, 220] on select "1 2 3 4 5 6 7" at bounding box center [322, 225] width 19 height 10
select select "2"
click at [313, 220] on select "1 2 3 4 5 6 7" at bounding box center [322, 225] width 19 height 10
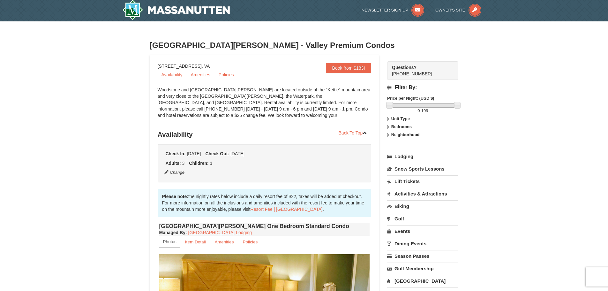
scroll to position [0, 0]
